Goal: Use online tool/utility: Utilize a website feature to perform a specific function

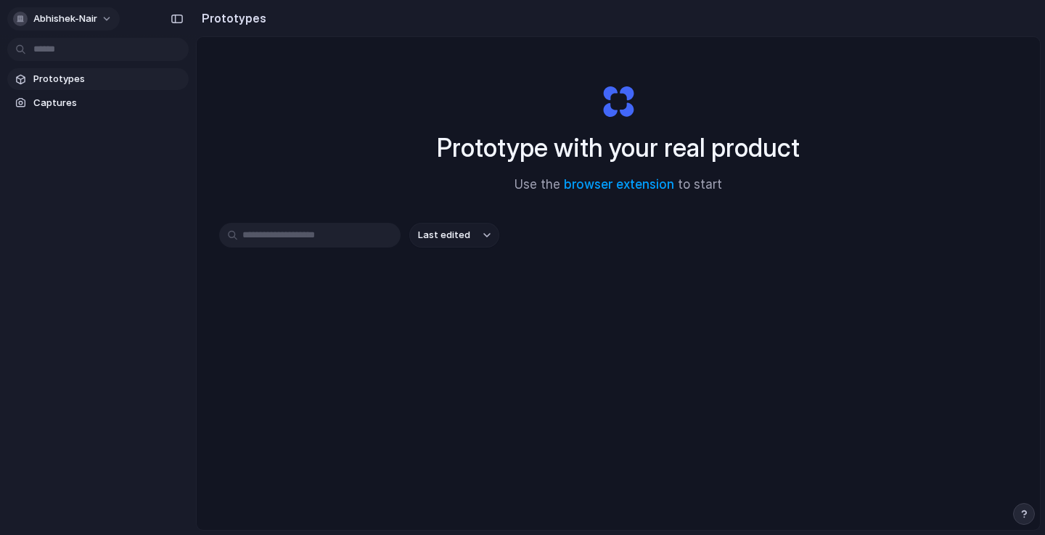
click at [86, 17] on span "abhishek-nair" at bounding box center [65, 19] width 64 height 15
click at [81, 53] on li "Settings" at bounding box center [70, 51] width 120 height 23
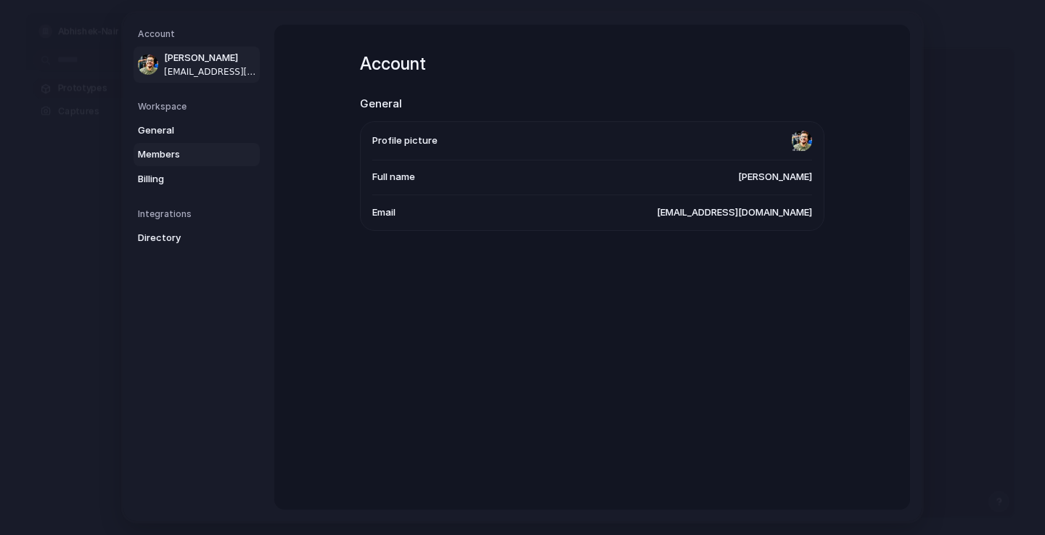
click at [163, 150] on span "Members" at bounding box center [184, 154] width 93 height 15
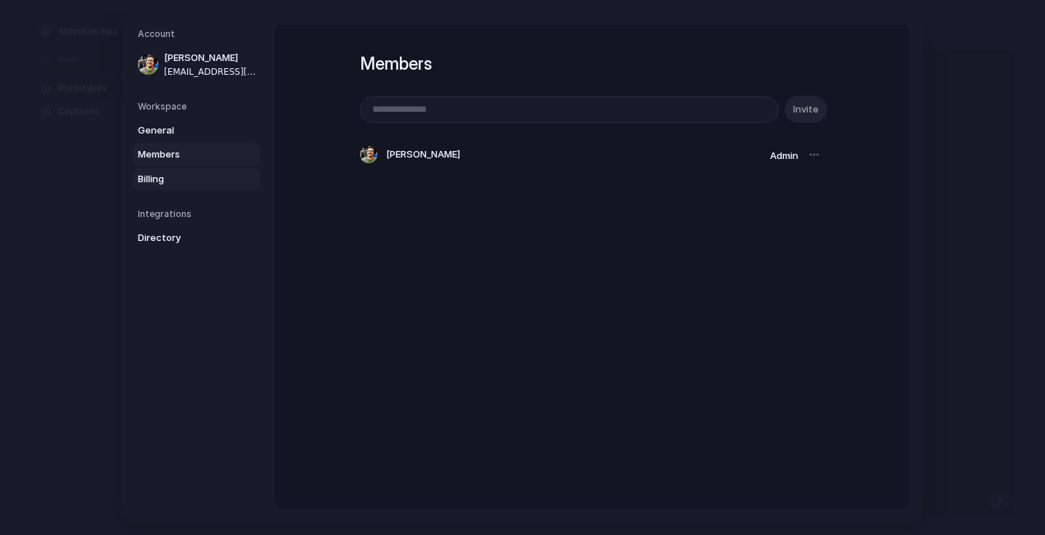
click at [172, 174] on span "Billing" at bounding box center [184, 179] width 93 height 15
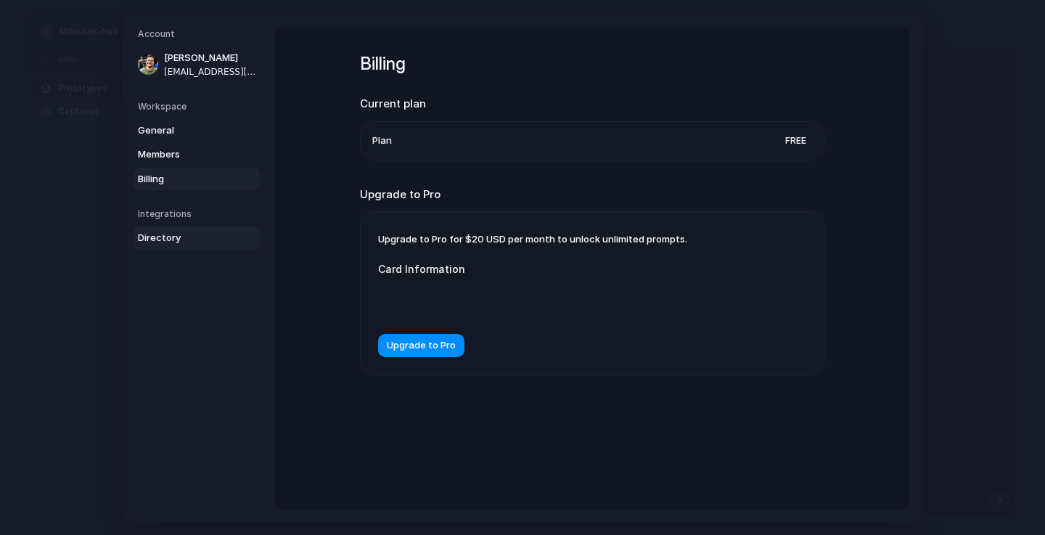
click at [152, 244] on span "Directory" at bounding box center [184, 238] width 93 height 15
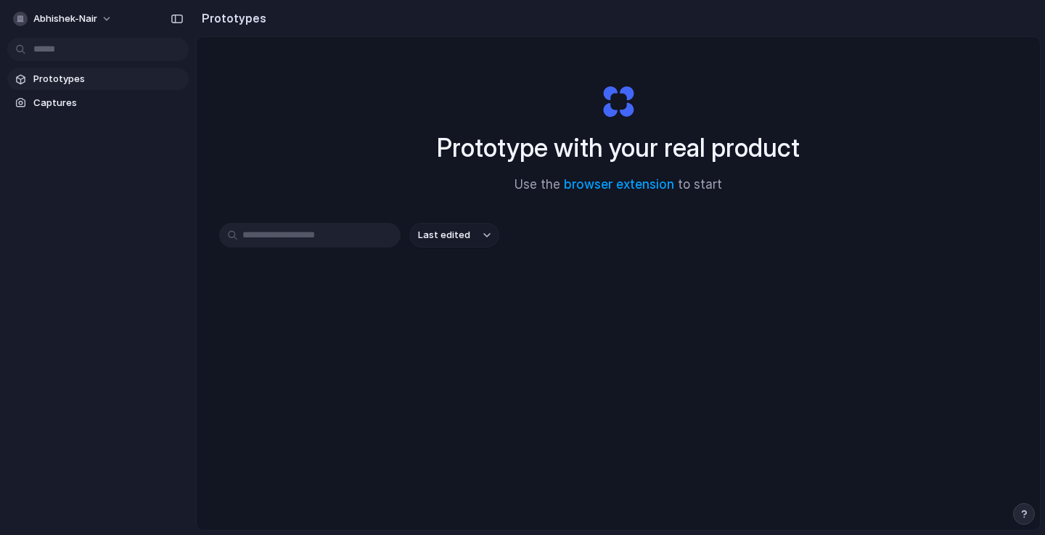
click at [347, 236] on input "text" at bounding box center [309, 235] width 181 height 25
click at [67, 85] on span "Prototypes" at bounding box center [107, 79] width 149 height 15
click at [76, 101] on span "Captures" at bounding box center [107, 103] width 149 height 15
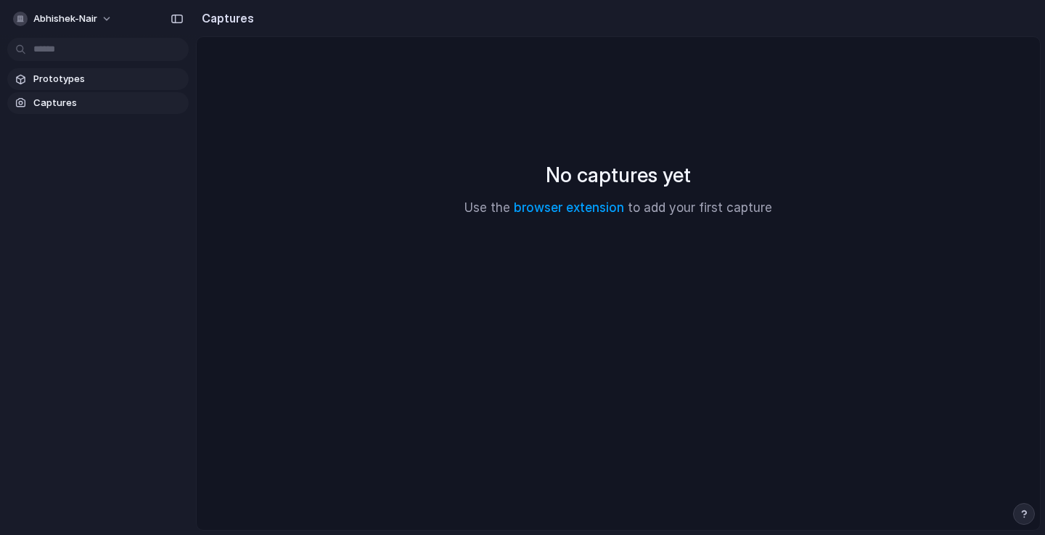
click at [84, 79] on span "Prototypes" at bounding box center [107, 79] width 149 height 15
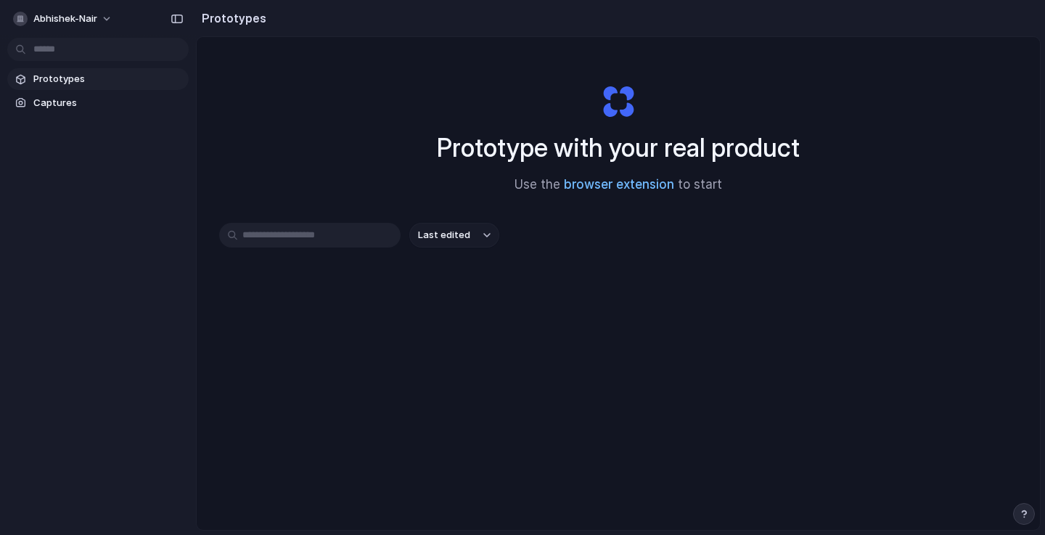
click at [624, 187] on link "browser extension" at bounding box center [619, 184] width 110 height 15
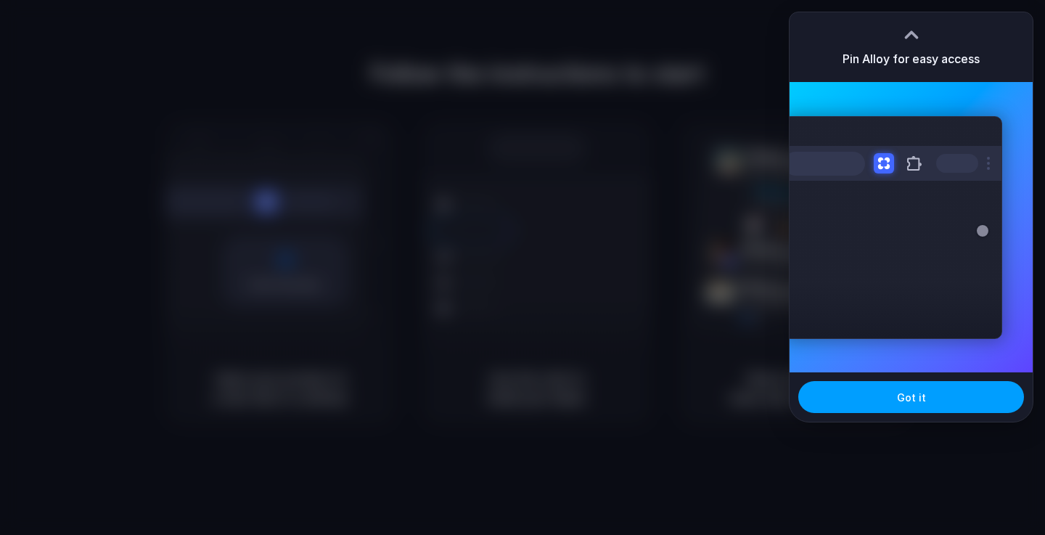
click at [920, 403] on span "Got it" at bounding box center [911, 397] width 29 height 15
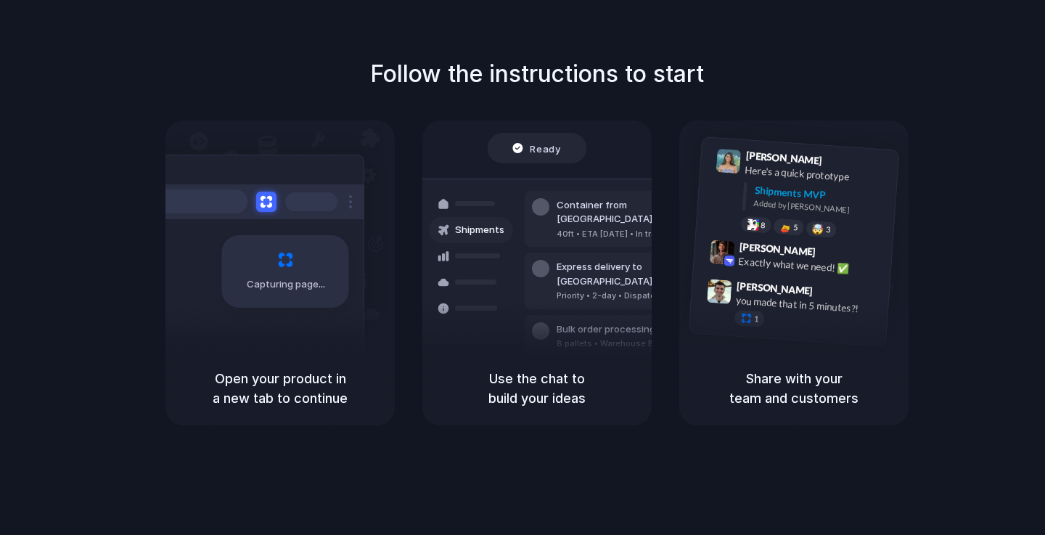
click at [209, 319] on div "Capturing page" at bounding box center [254, 266] width 219 height 223
click at [276, 365] on div "Open your product in a new tab to continue" at bounding box center [279, 388] width 229 height 74
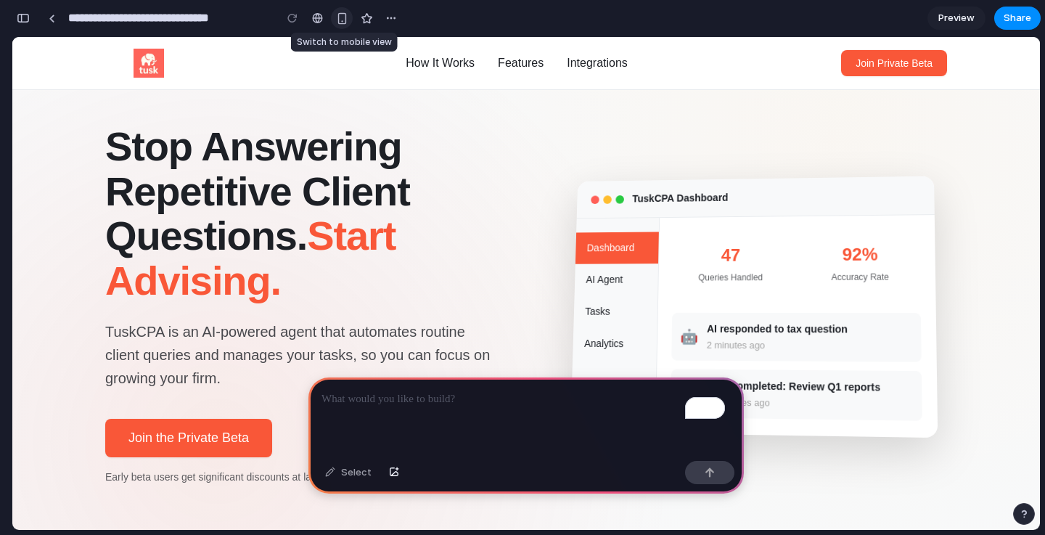
click at [342, 22] on div "button" at bounding box center [342, 18] width 12 height 12
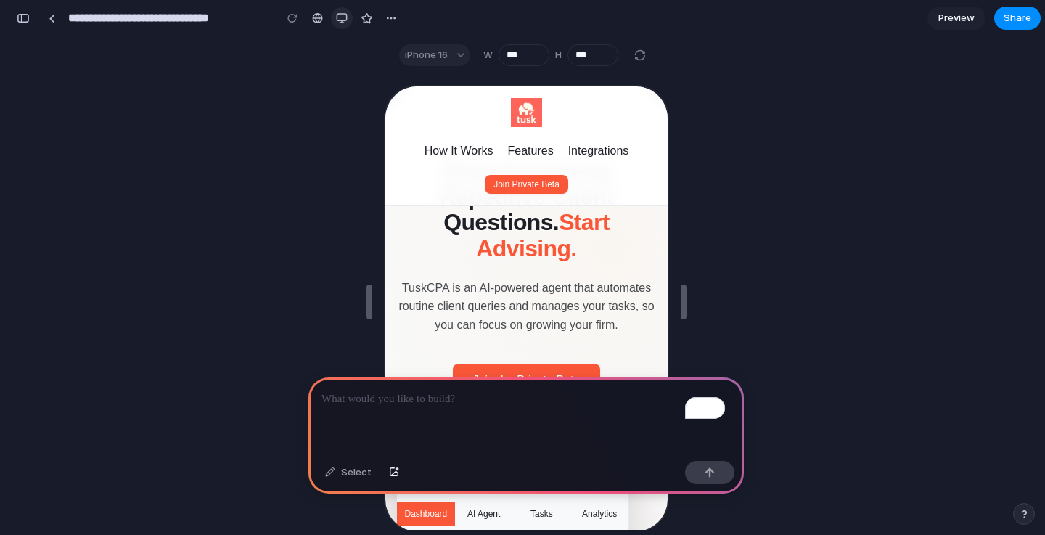
click at [350, 18] on button "button" at bounding box center [342, 18] width 22 height 22
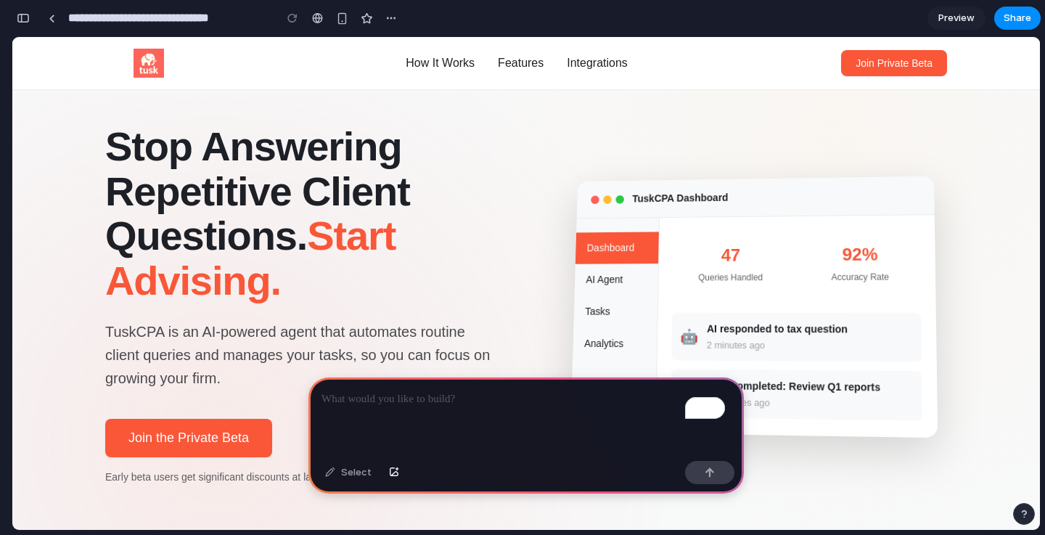
click at [536, 408] on div "To enrich screen reader interactions, please activate Accessibility in Grammarl…" at bounding box center [525, 416] width 435 height 78
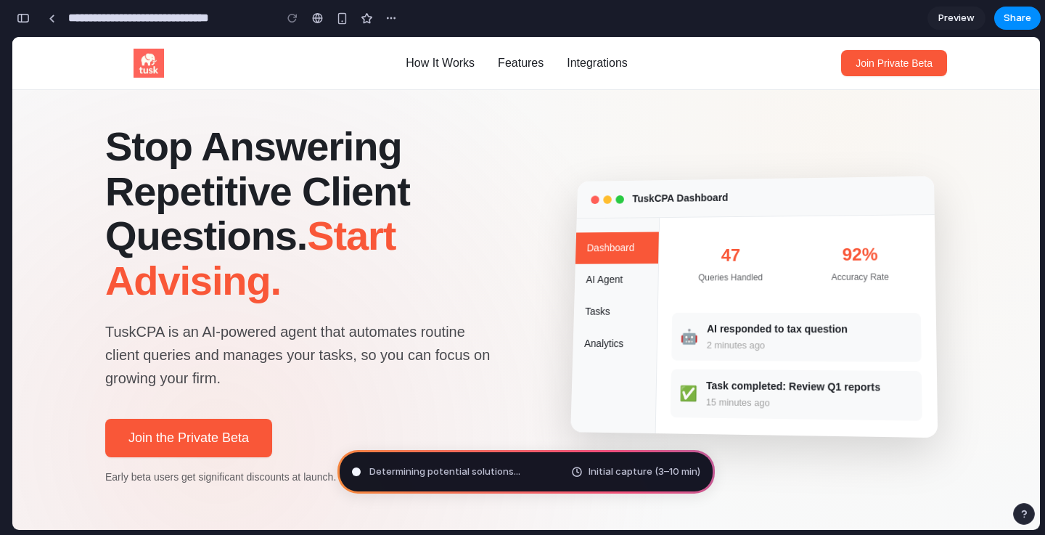
click at [533, 469] on div "Determining potential solutions ... Initial capture (3–10 min)" at bounding box center [525, 472] width 377 height 44
type input "**********"
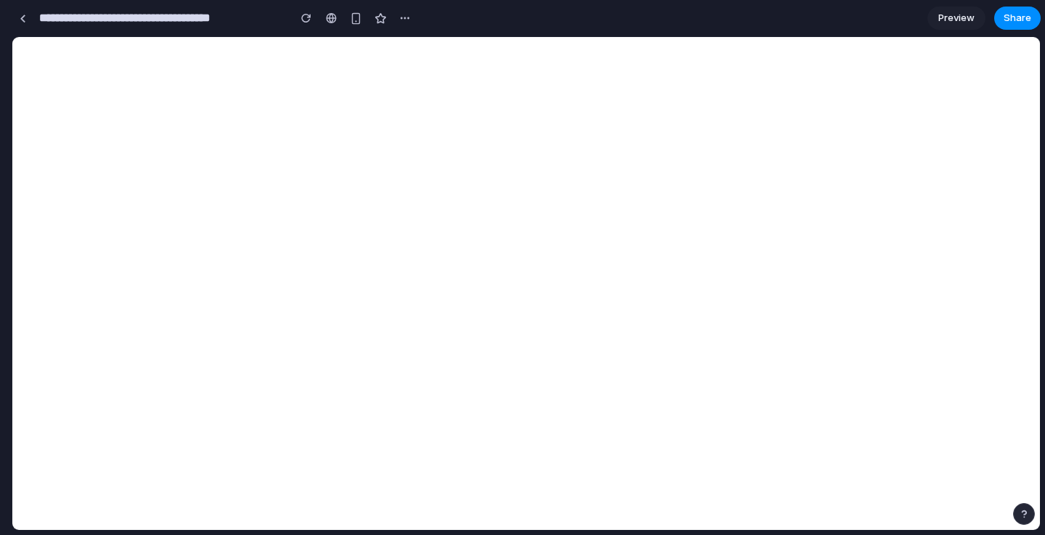
scroll to position [211, 0]
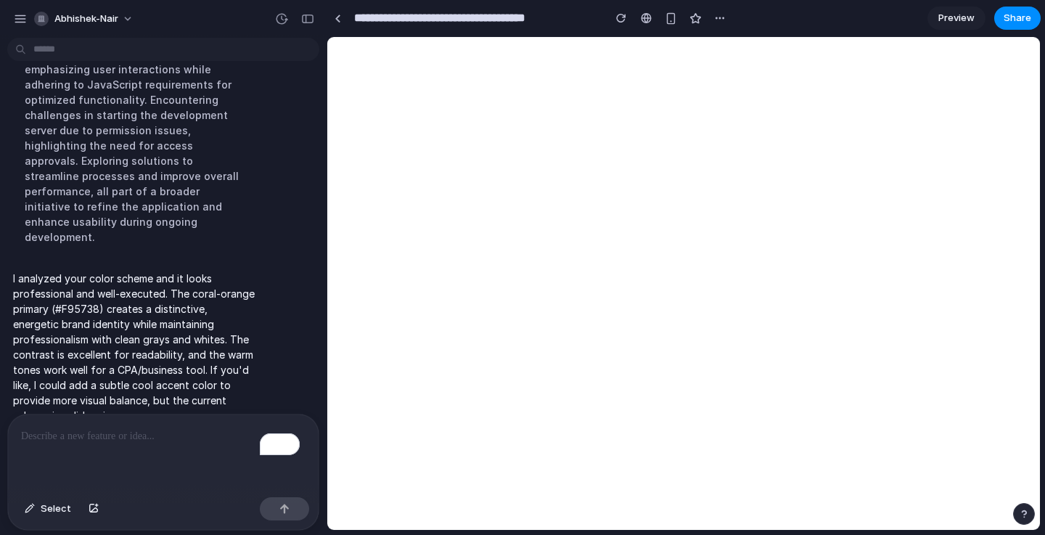
click at [147, 421] on div "To enrich screen reader interactions, please activate Accessibility in Grammarl…" at bounding box center [163, 452] width 311 height 77
click at [60, 504] on span "Select" at bounding box center [56, 508] width 30 height 15
click at [33, 517] on button "Select" at bounding box center [47, 508] width 61 height 23
